Goal: Check status

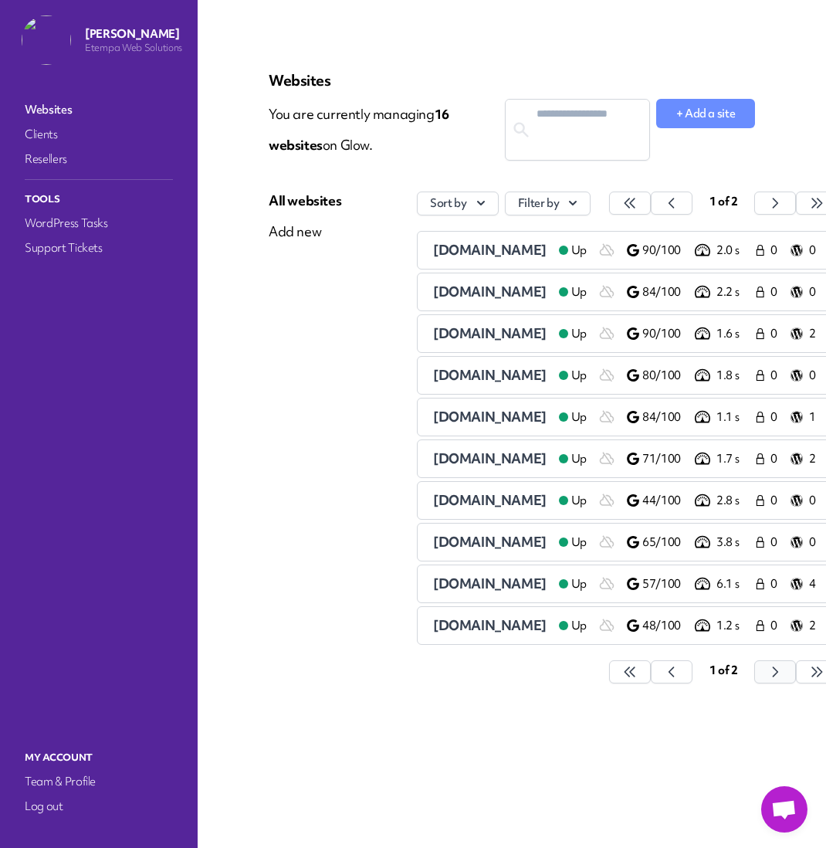
click at [651, 668] on button "button" at bounding box center [630, 671] width 42 height 23
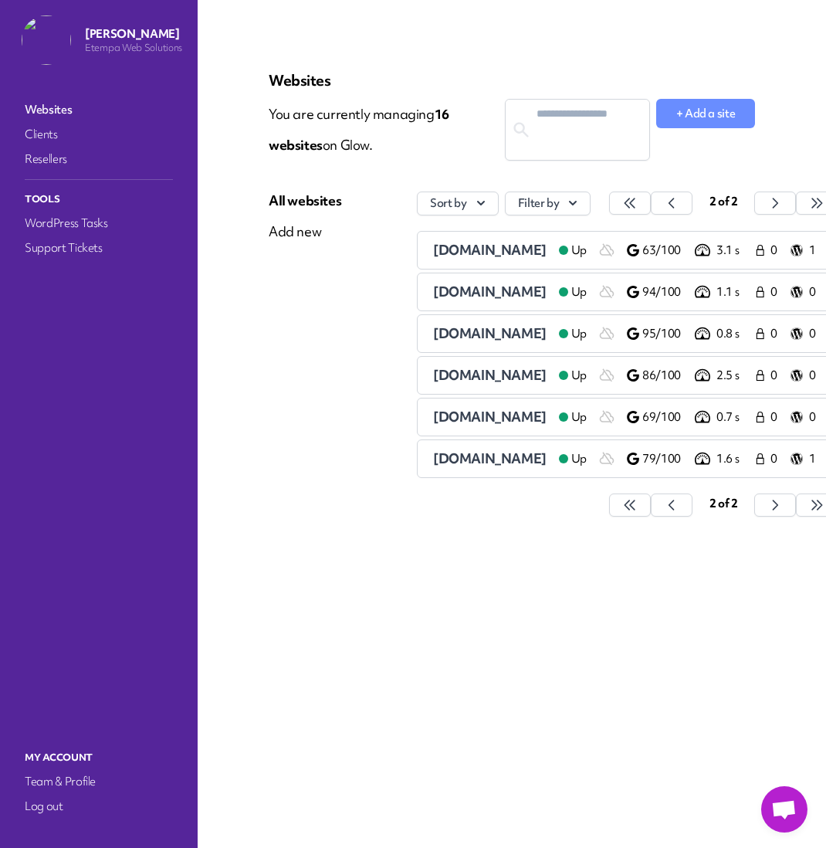
click at [502, 412] on span "[DOMAIN_NAME]" at bounding box center [489, 417] width 113 height 18
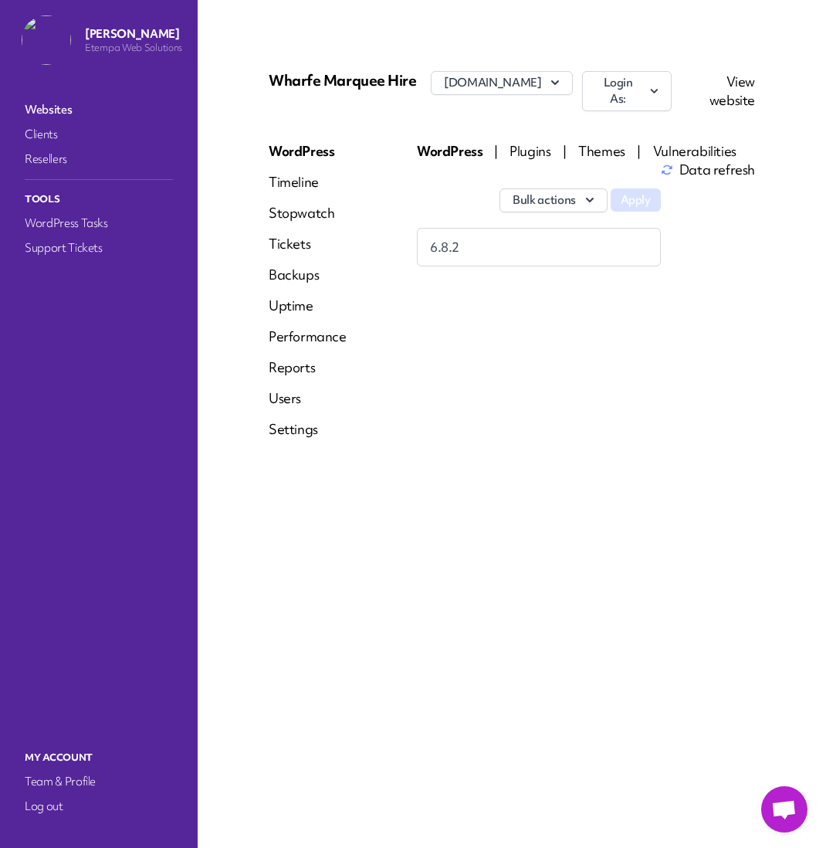
click at [290, 308] on link "Uptime" at bounding box center [308, 305] width 78 height 19
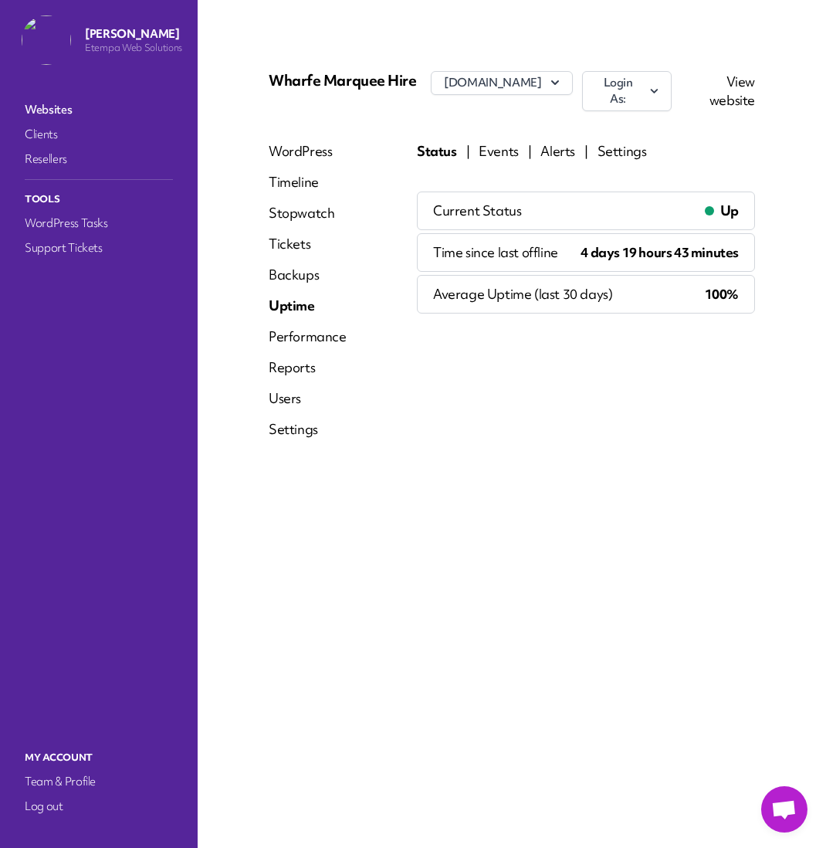
click at [312, 279] on link "Backups" at bounding box center [308, 275] width 78 height 19
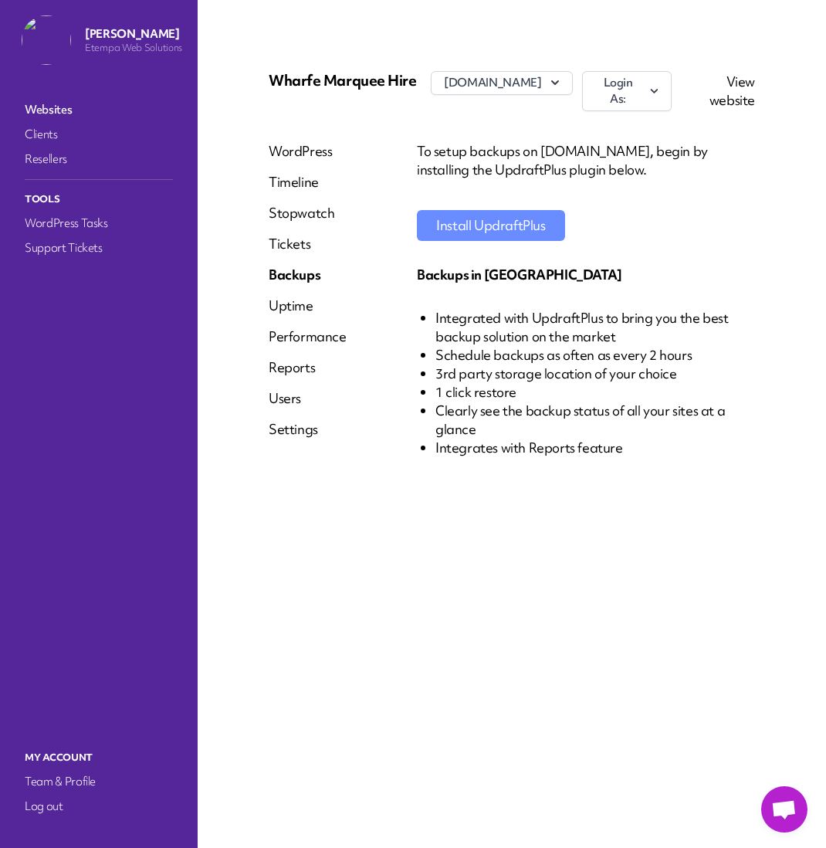
click at [302, 245] on link "Tickets" at bounding box center [308, 244] width 78 height 19
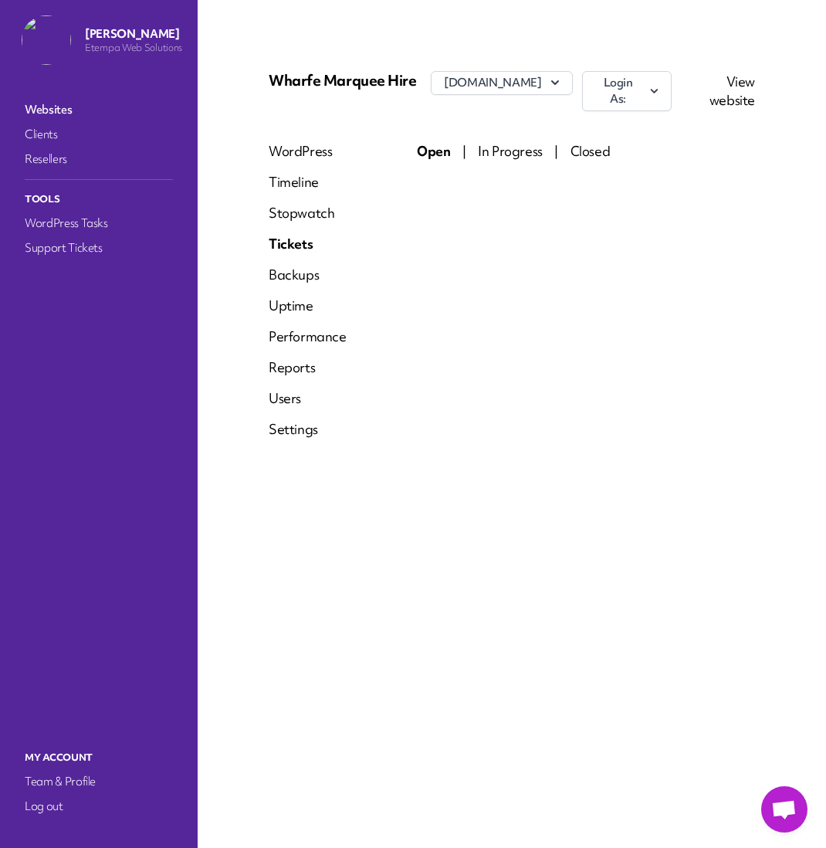
click at [305, 227] on div "WordPress Timeline Stopwatch Tickets Backups Uptime Performance Reports Users S…" at bounding box center [308, 296] width 78 height 309
drag, startPoint x: 305, startPoint y: 214, endPoint x: 303, endPoint y: 202, distance: 11.8
click at [305, 213] on link "Stopwatch" at bounding box center [308, 213] width 78 height 19
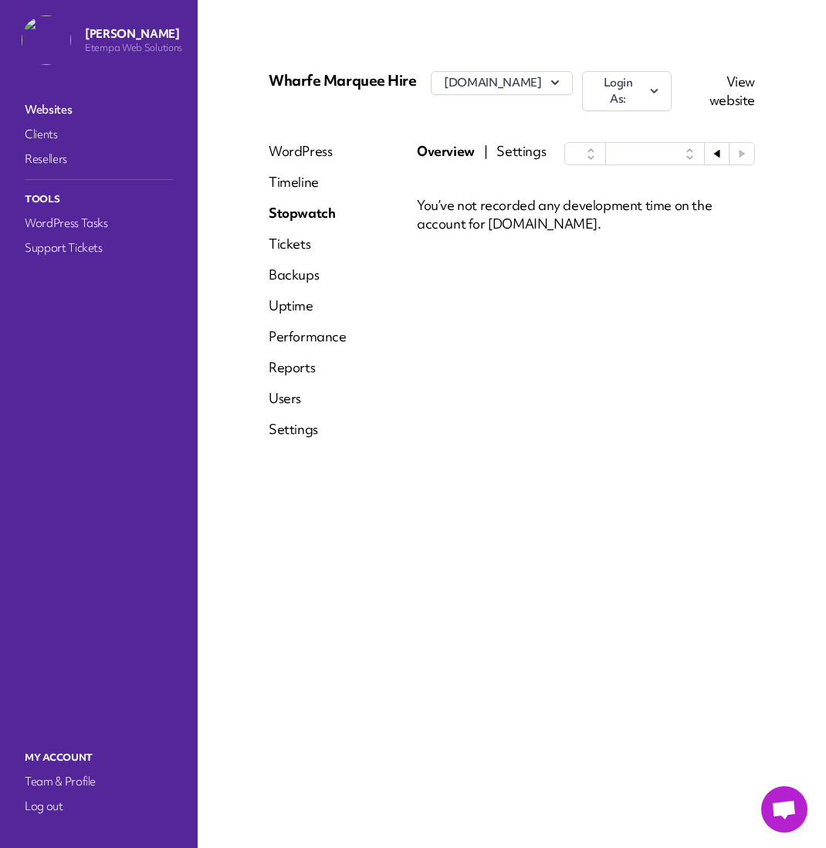
click at [290, 182] on link "Timeline" at bounding box center [308, 182] width 78 height 19
select select "******"
